Goal: Information Seeking & Learning: Understand process/instructions

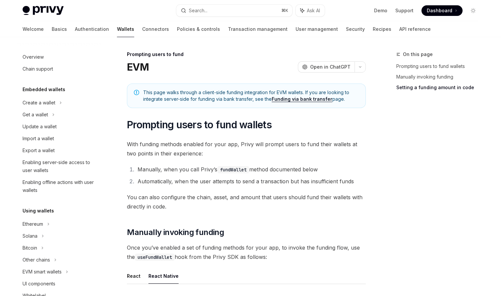
scroll to position [646, 0]
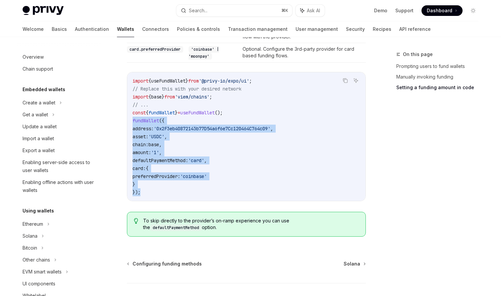
click at [399, 28] on link "API reference" at bounding box center [414, 29] width 31 height 16
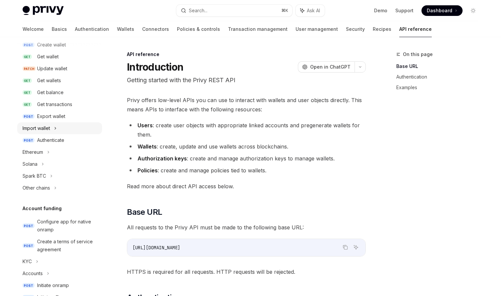
scroll to position [112, 0]
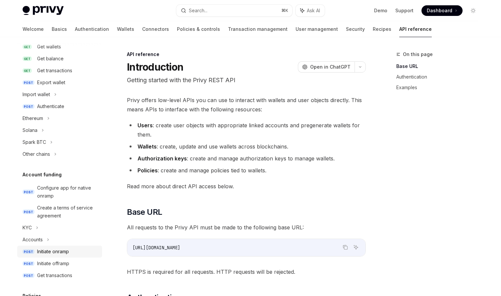
click at [52, 249] on div "Initiate onramp" at bounding box center [53, 251] width 32 height 8
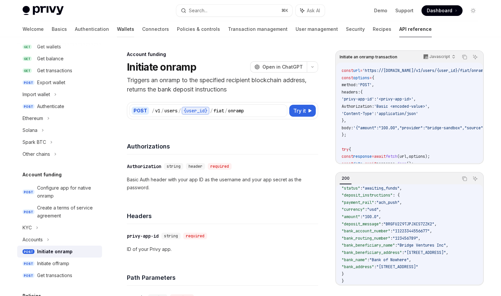
click at [117, 27] on link "Wallets" at bounding box center [125, 29] width 17 height 16
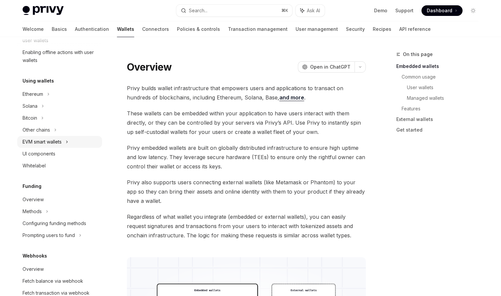
scroll to position [145, 0]
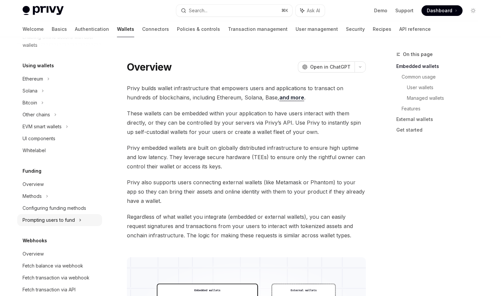
click at [50, 119] on div "Prompting users to fund" at bounding box center [36, 115] width 27 height 8
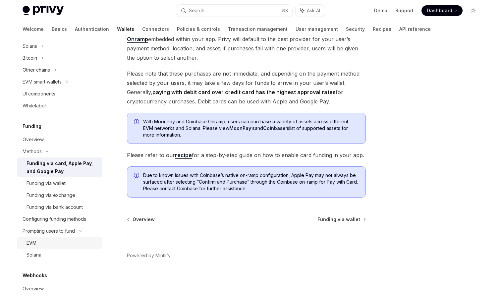
click at [57, 242] on div "EVM" at bounding box center [62, 243] width 72 height 8
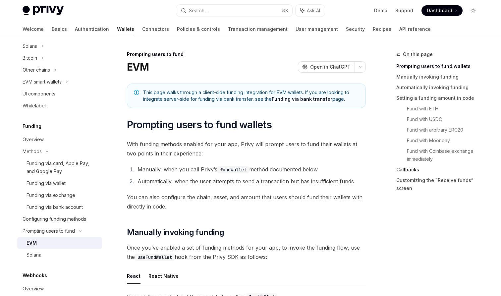
click at [407, 169] on link "Callbacks" at bounding box center [439, 169] width 87 height 11
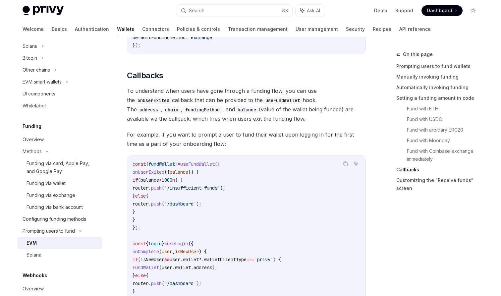
click at [323, 188] on code "const { fundWallet } = useFundWallet ({ onUserExited ({ balance }) { if ( balan…" at bounding box center [246, 235] width 228 height 151
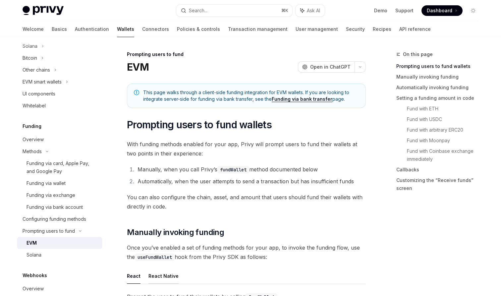
click at [167, 269] on button "React Native" at bounding box center [163, 276] width 30 height 16
type textarea "*"
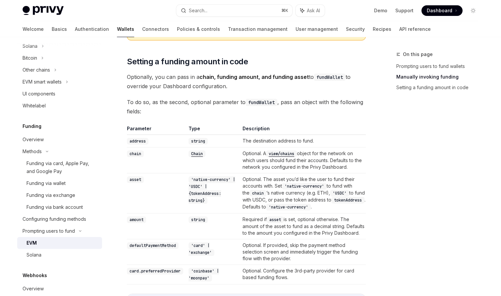
scroll to position [422, 0]
